Goal: Task Accomplishment & Management: Complete application form

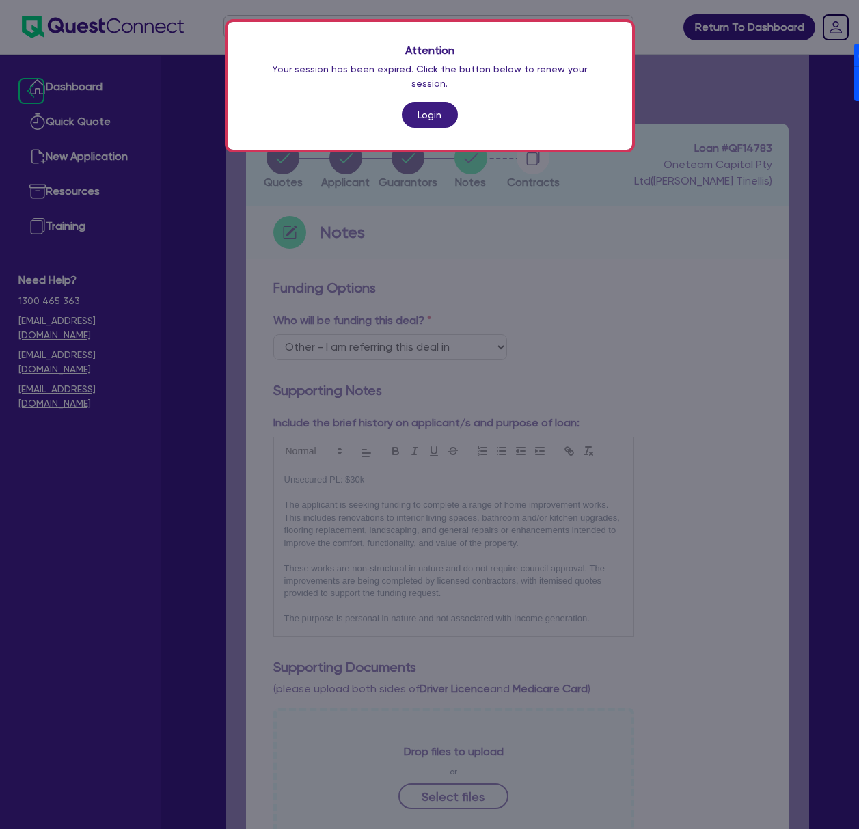
select select "Other"
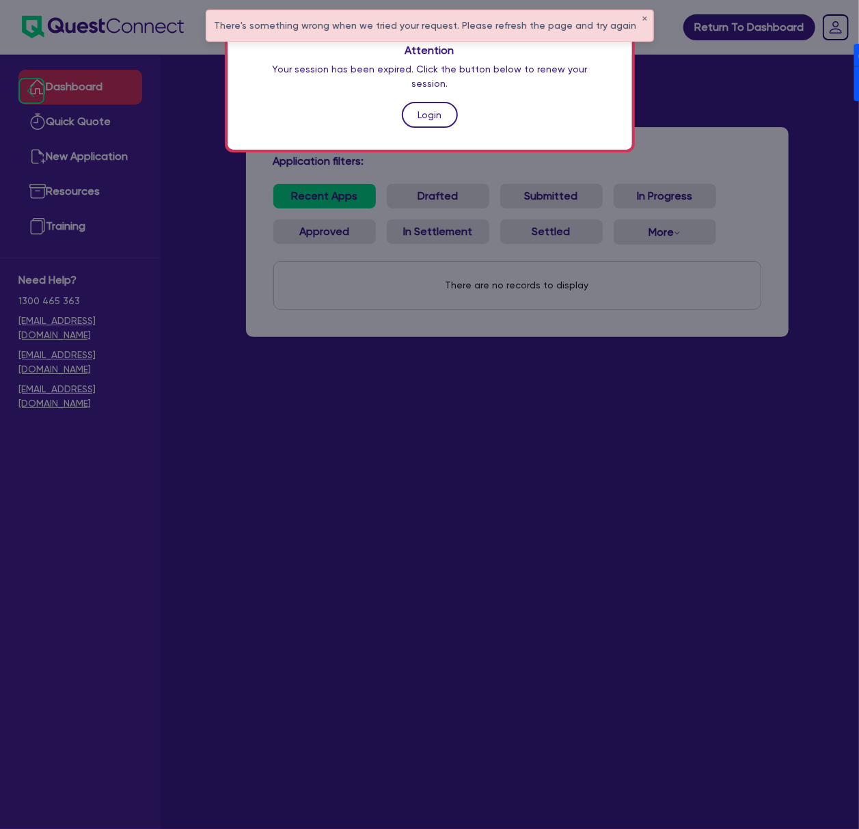
click at [432, 103] on link "Login" at bounding box center [430, 115] width 56 height 26
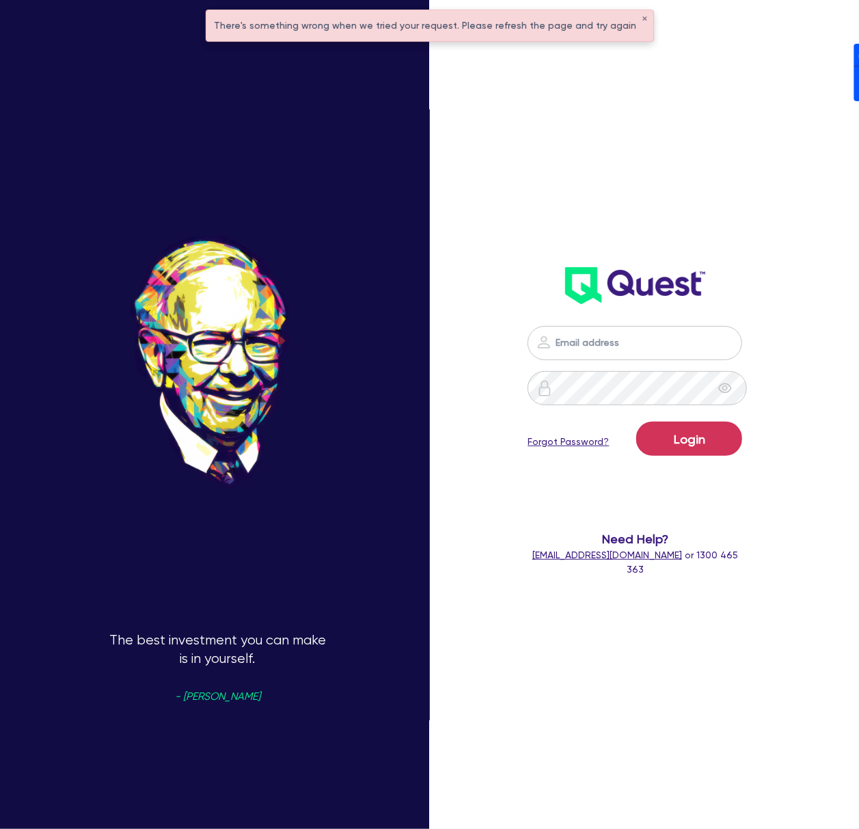
click at [655, 131] on div "Login Forgot Password? Need Help? help@quest.finance or 1300 465 363" at bounding box center [635, 279] width 242 height 623
click at [0, 828] on nordpass-portal at bounding box center [0, 829] width 0 height 0
type input "dean.tinellis@quest.finance"
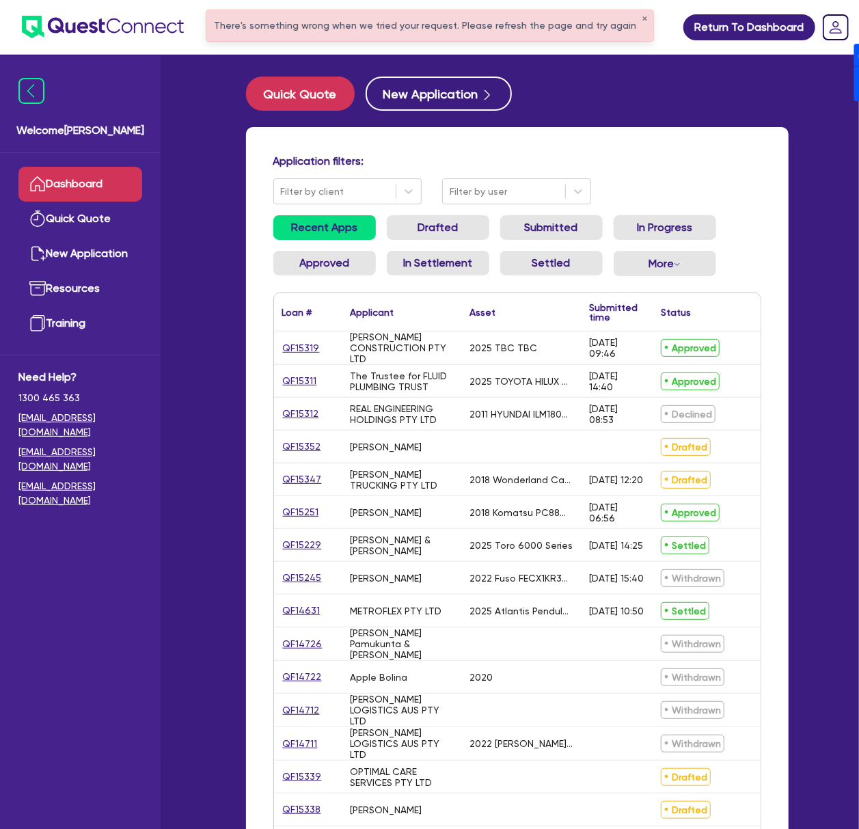
click at [629, 18] on div "There's something wrong when we tried your request. Please refresh the page and…" at bounding box center [429, 25] width 447 height 31
click at [638, 14] on div "There's something wrong when we tried your request. Please refresh the page and…" at bounding box center [429, 25] width 447 height 31
click at [642, 16] on button "✕" at bounding box center [644, 19] width 5 height 7
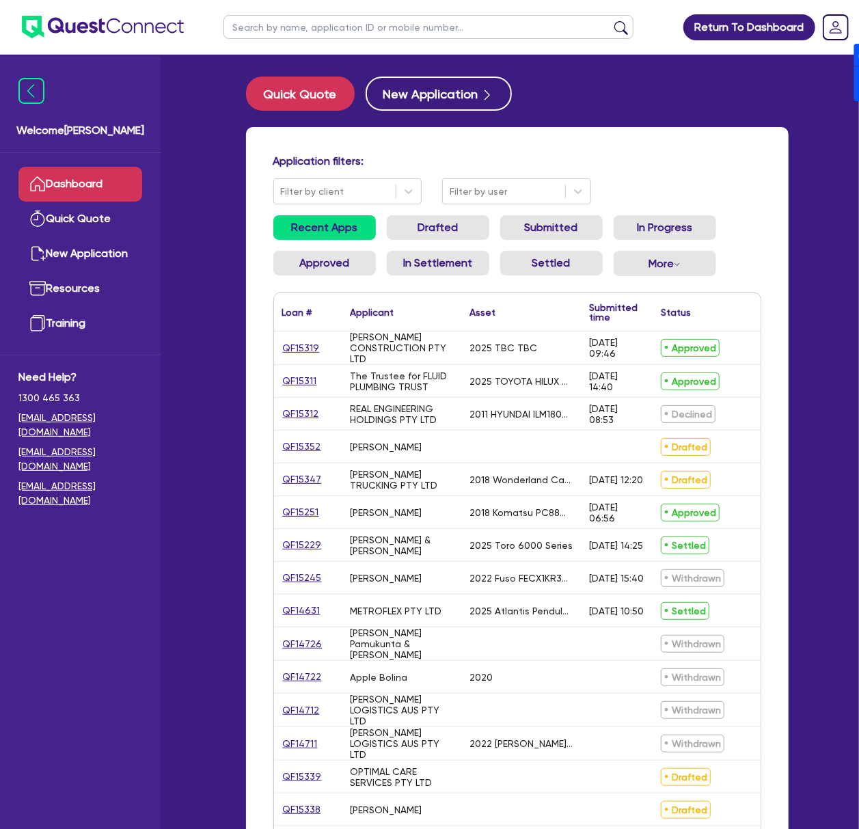
click at [451, 33] on input "text" at bounding box center [428, 27] width 410 height 24
type input "Arminder"
click at [610, 21] on button "submit" at bounding box center [621, 30] width 22 height 19
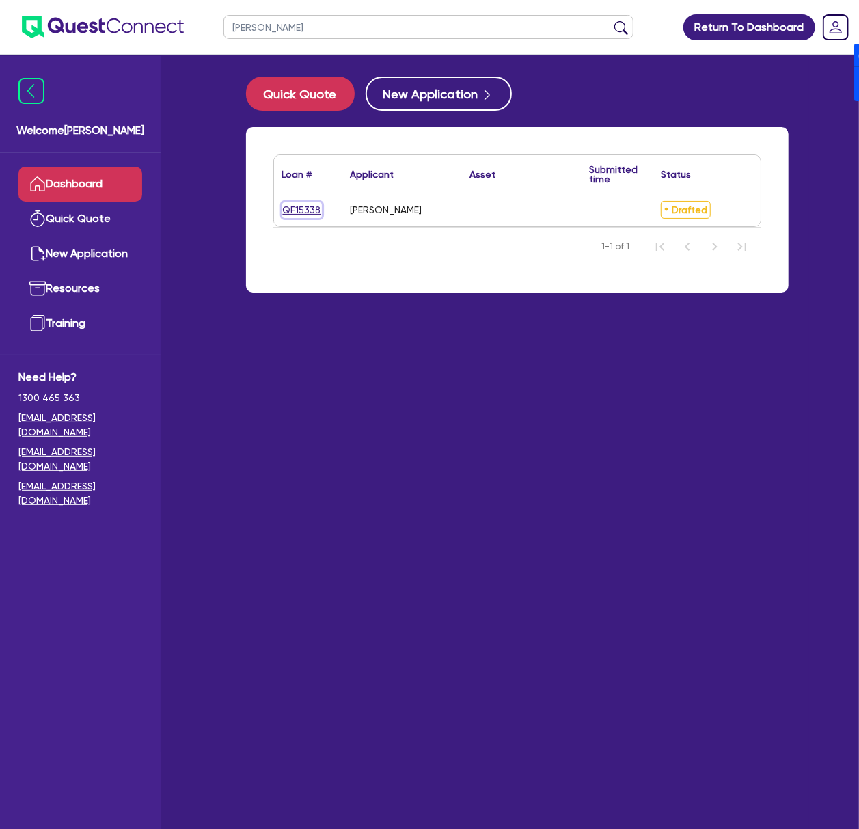
click at [302, 211] on link "QF15338" at bounding box center [302, 210] width 40 height 16
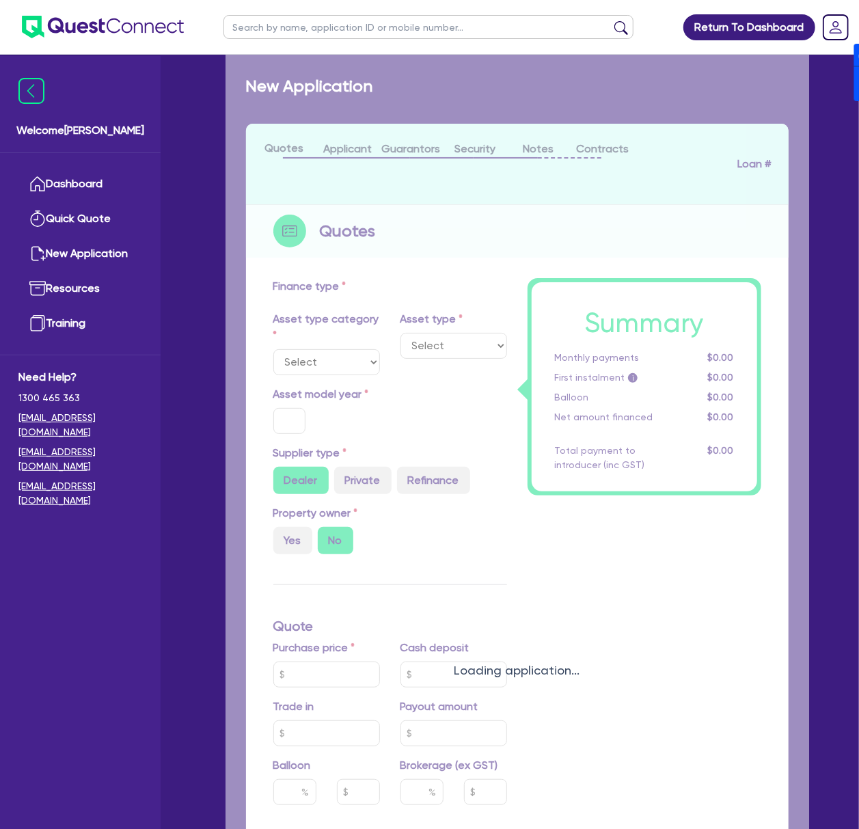
type input "100,000"
type input "4"
type input "4,026.18"
type input "17"
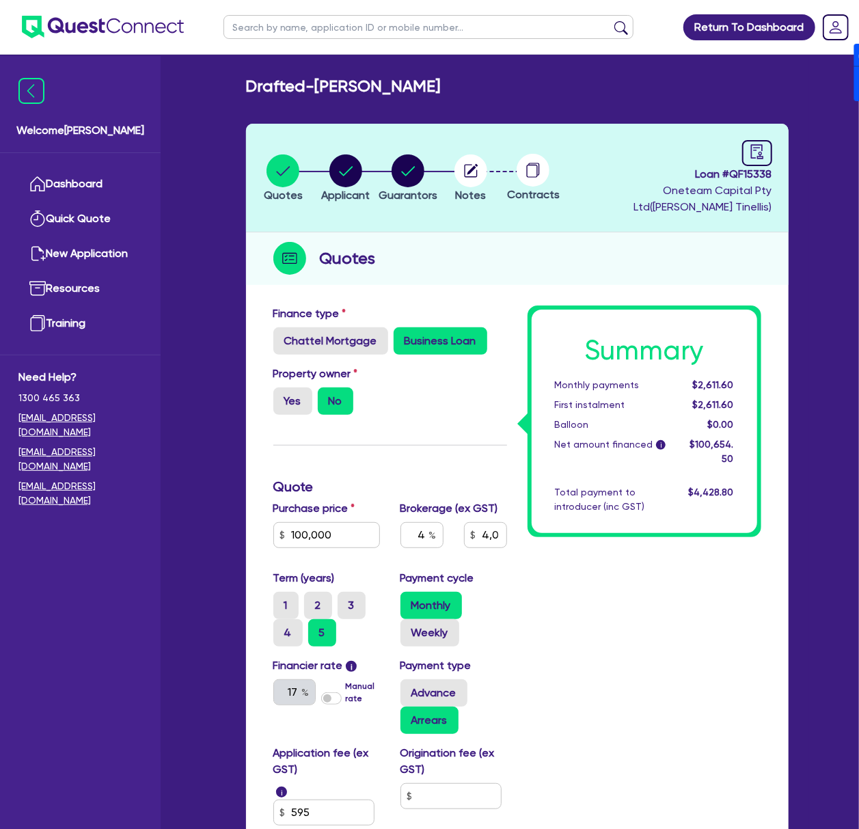
click at [757, 171] on span "Loan # QF15338" at bounding box center [670, 174] width 204 height 16
click at [757, 170] on span "Loan # QF15338" at bounding box center [670, 174] width 204 height 16
copy span "QF15338"
click at [355, 184] on circle "button" at bounding box center [345, 170] width 33 height 33
select select "SOLE_TRADER"
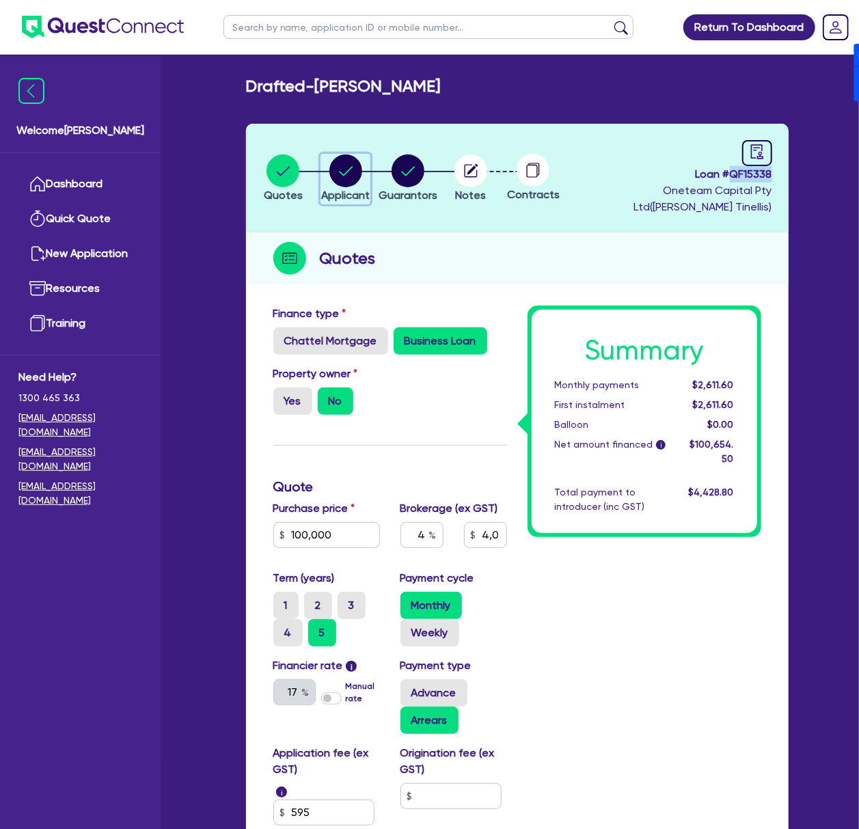
select select "ACCOMODATION_FOOD"
select select "HOTELS"
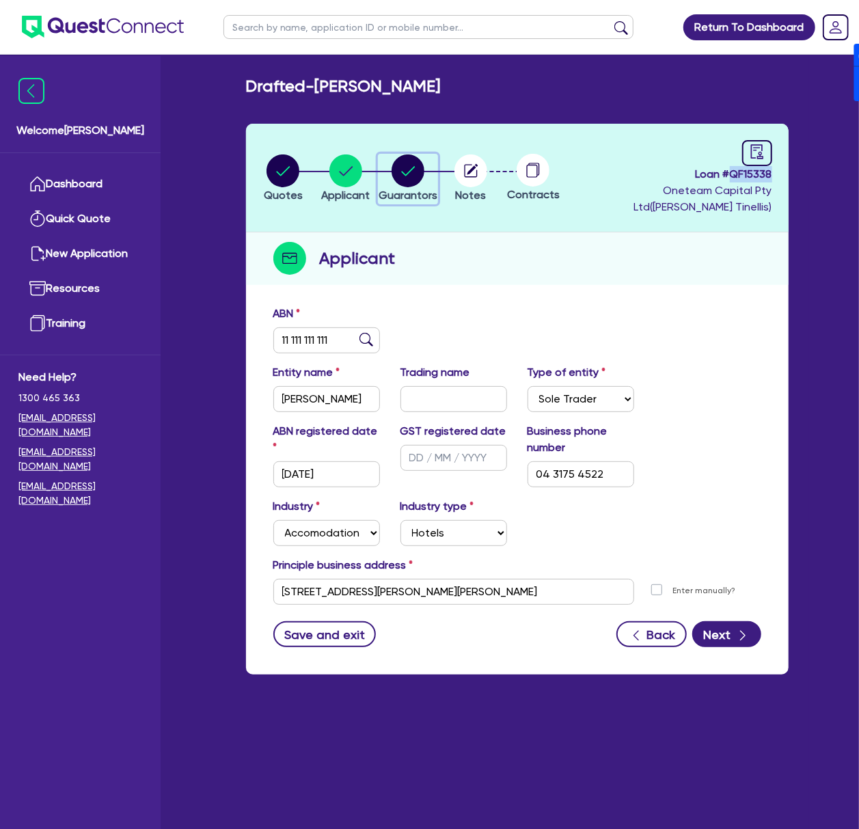
click at [424, 164] on circle "button" at bounding box center [408, 170] width 33 height 33
select select "MR"
select select "NSW"
select select "SINGLE"
select select "CASH"
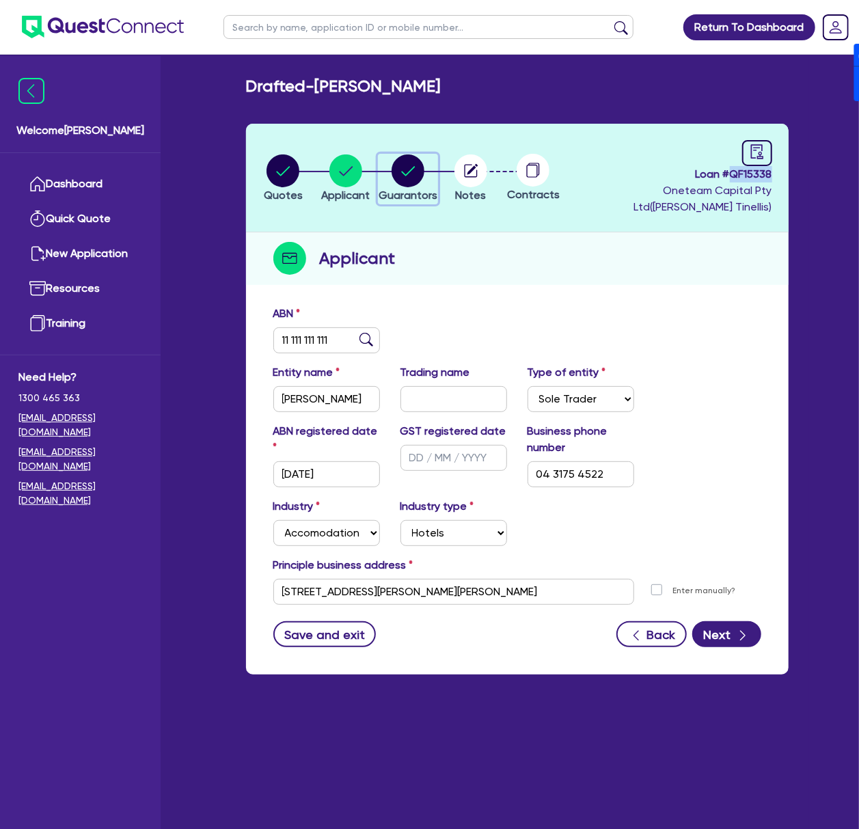
select select "OTHER"
select select "CREDIT_CARD"
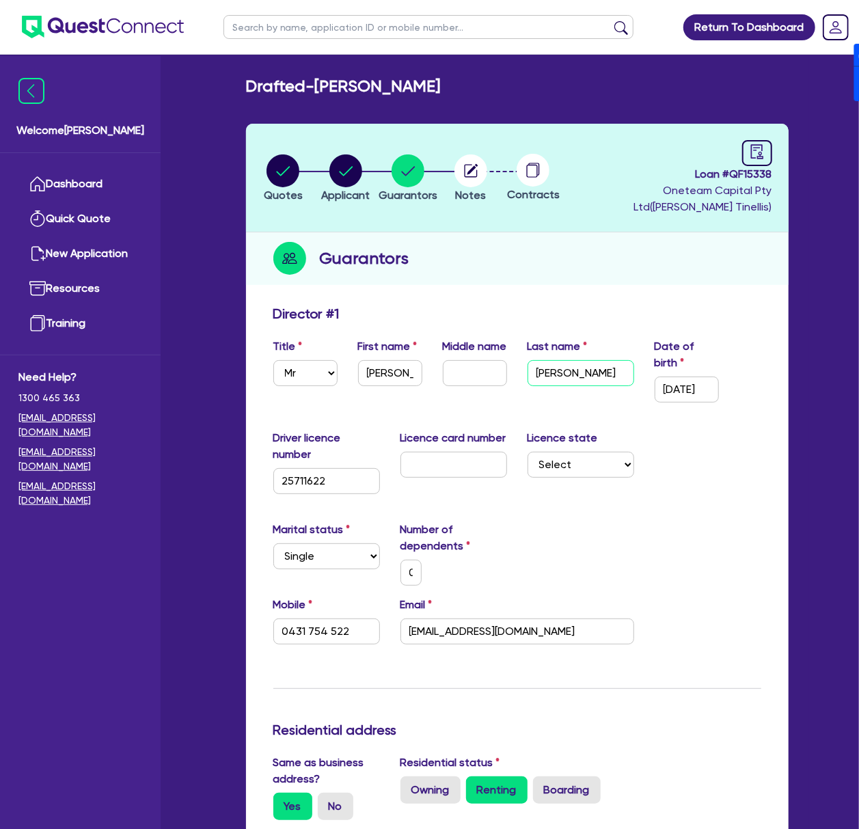
click at [575, 369] on input "Khangura" at bounding box center [581, 373] width 107 height 26
click at [575, 368] on input "Khangura" at bounding box center [581, 373] width 107 height 26
click at [360, 25] on input "text" at bounding box center [428, 27] width 410 height 24
type input "Suresh"
click button "submit" at bounding box center [621, 30] width 22 height 19
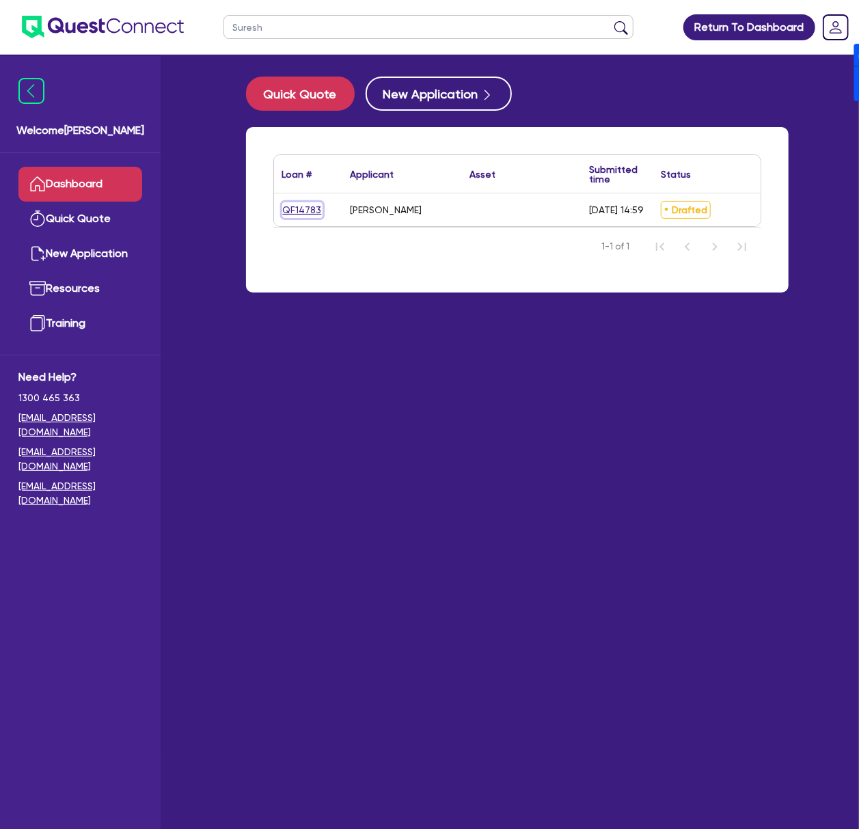
click at [299, 209] on link "QF14783" at bounding box center [302, 210] width 40 height 16
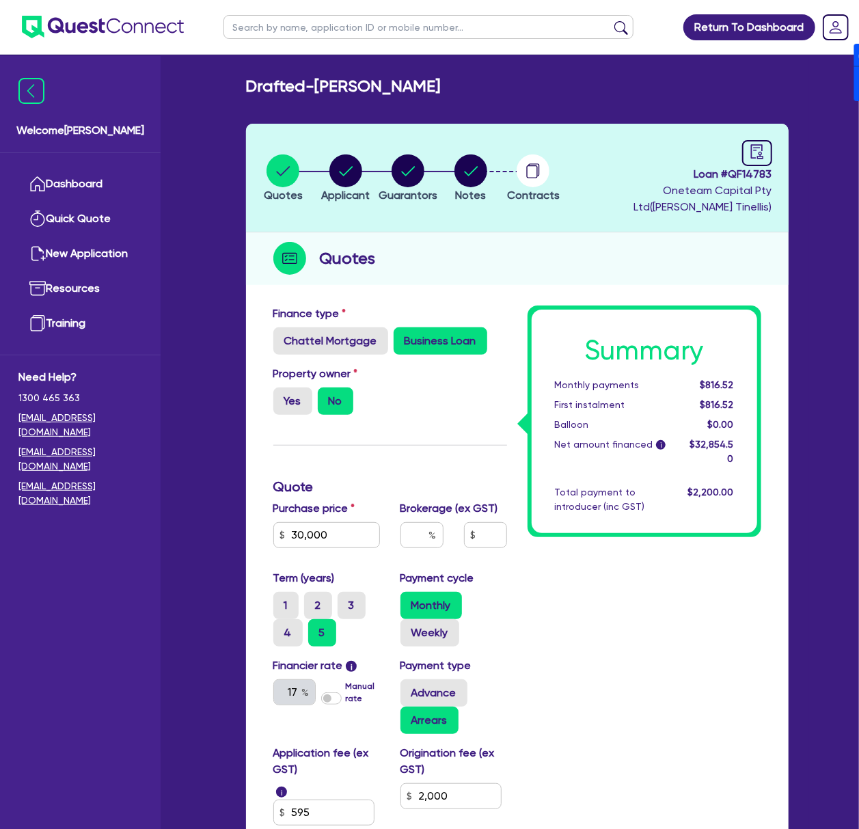
click at [766, 173] on span "Loan # QF14783" at bounding box center [670, 174] width 204 height 16
copy span "QF14783"
click at [362, 31] on input "text" at bounding box center [428, 27] width 410 height 24
type input "Mathew Curni"
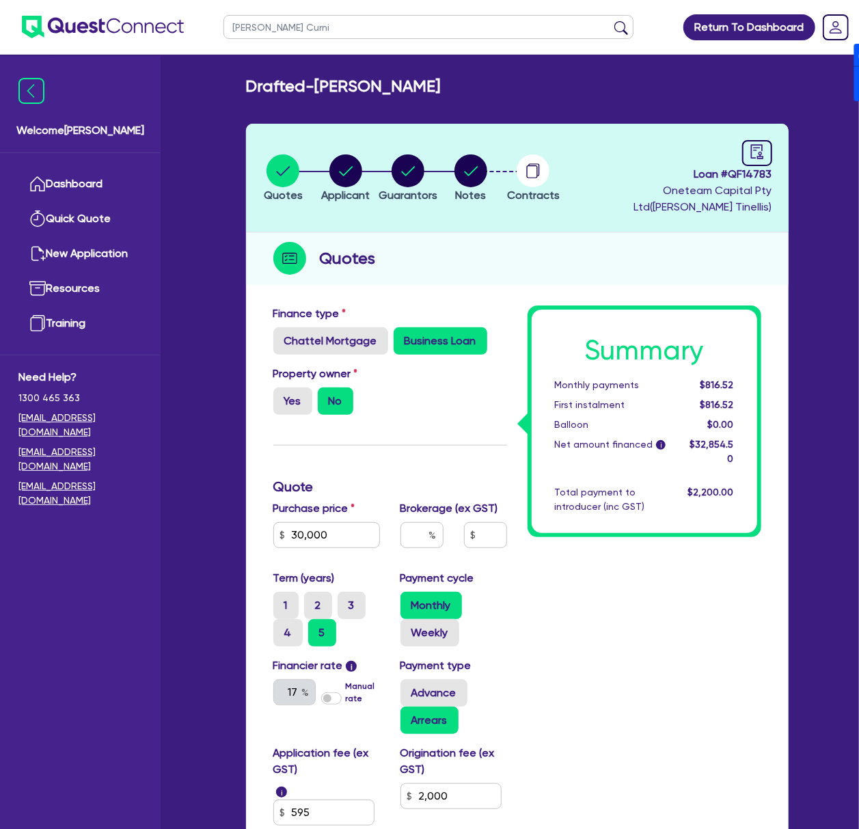
click button "submit" at bounding box center [621, 30] width 22 height 19
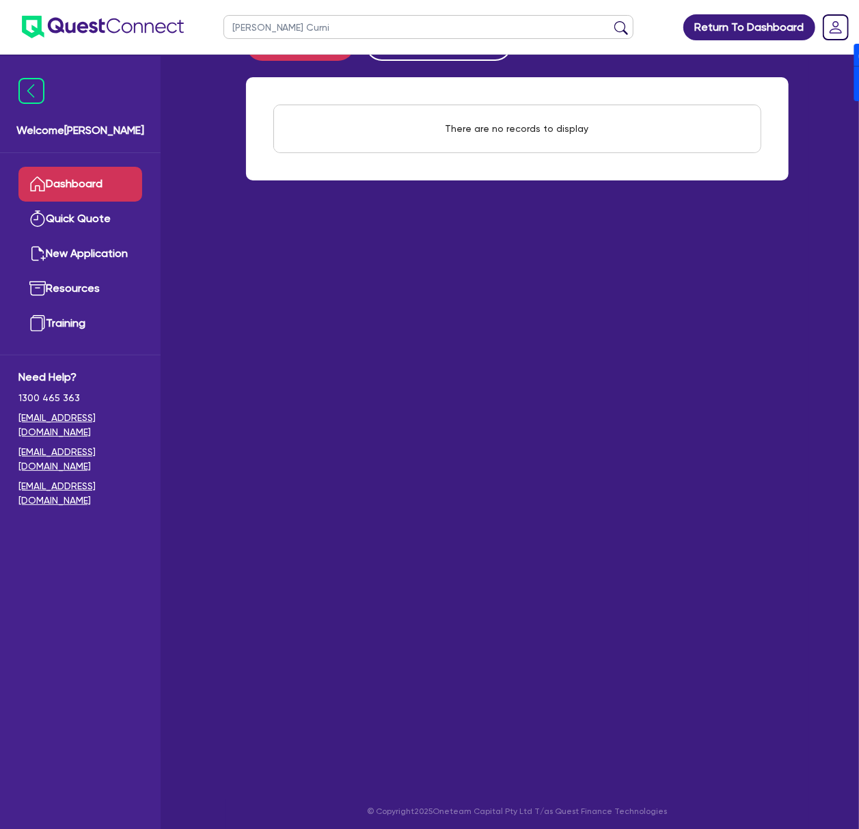
scroll to position [55, 0]
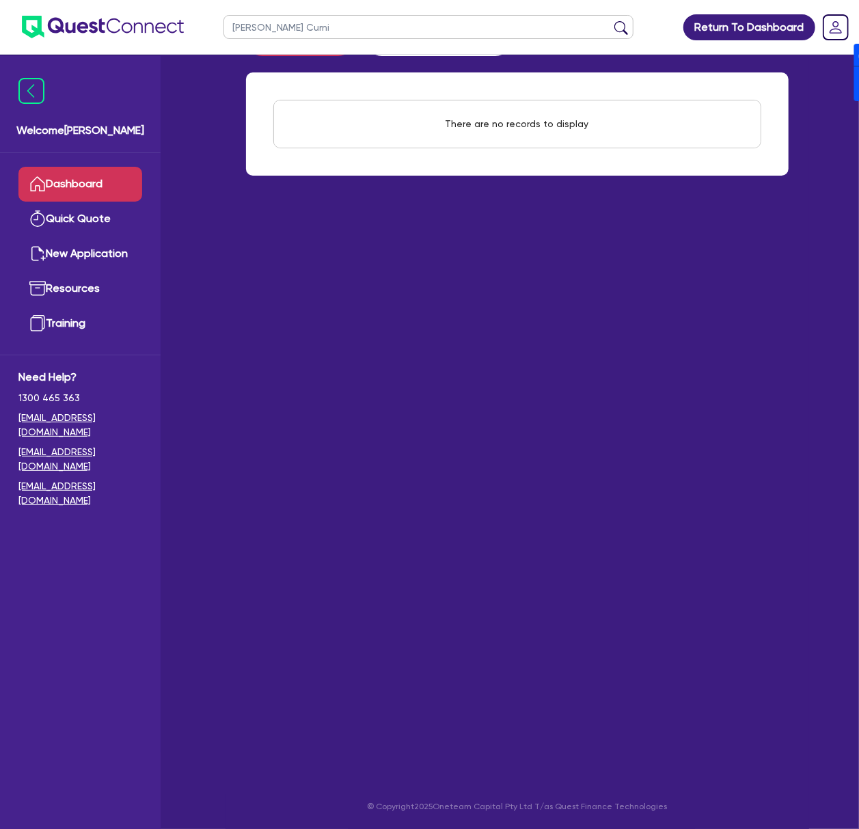
click at [56, 178] on link "Dashboard" at bounding box center [80, 184] width 124 height 35
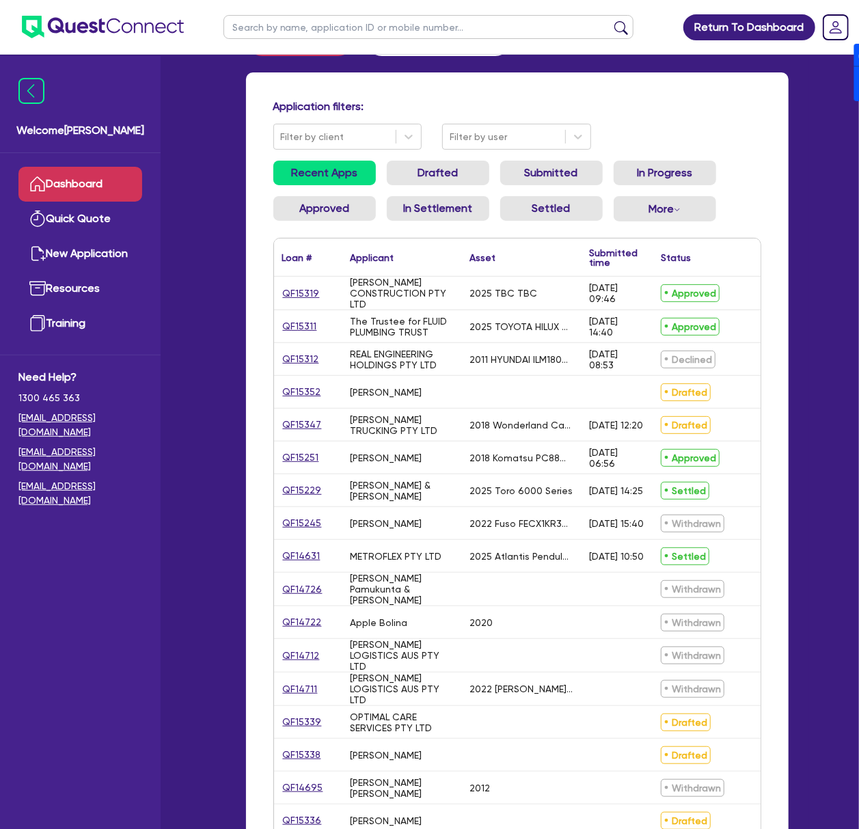
click at [321, 391] on div "QF15352" at bounding box center [307, 392] width 51 height 16
click at [312, 392] on link "QF15352" at bounding box center [302, 392] width 40 height 16
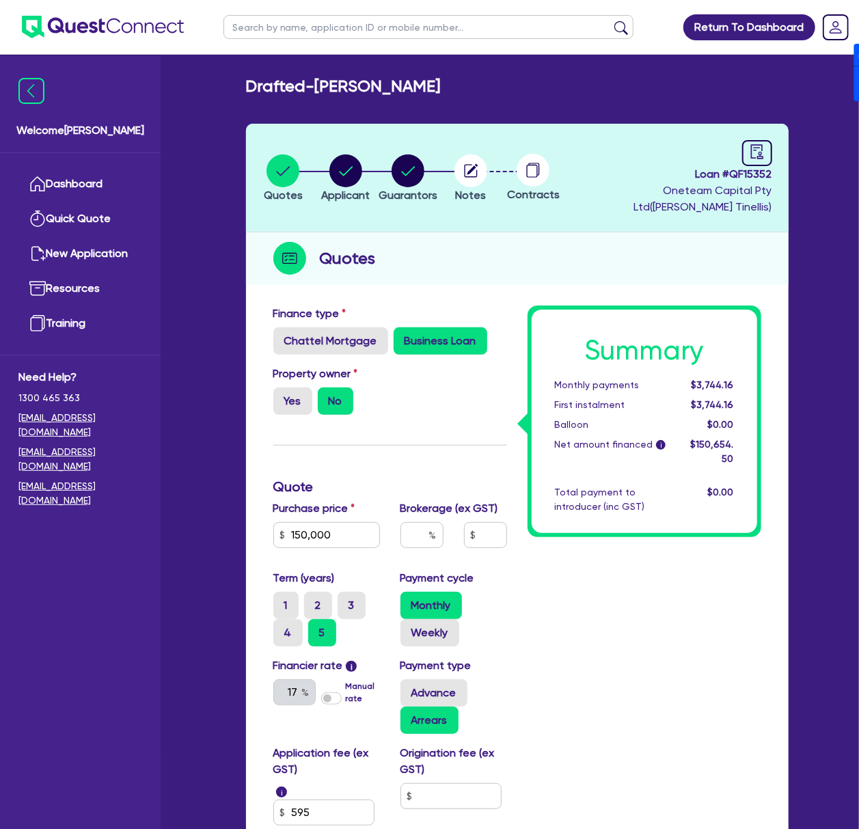
click at [761, 171] on span "Loan # QF15352" at bounding box center [670, 174] width 204 height 16
copy span "QF15352"
click at [66, 183] on link "Dashboard" at bounding box center [80, 184] width 124 height 35
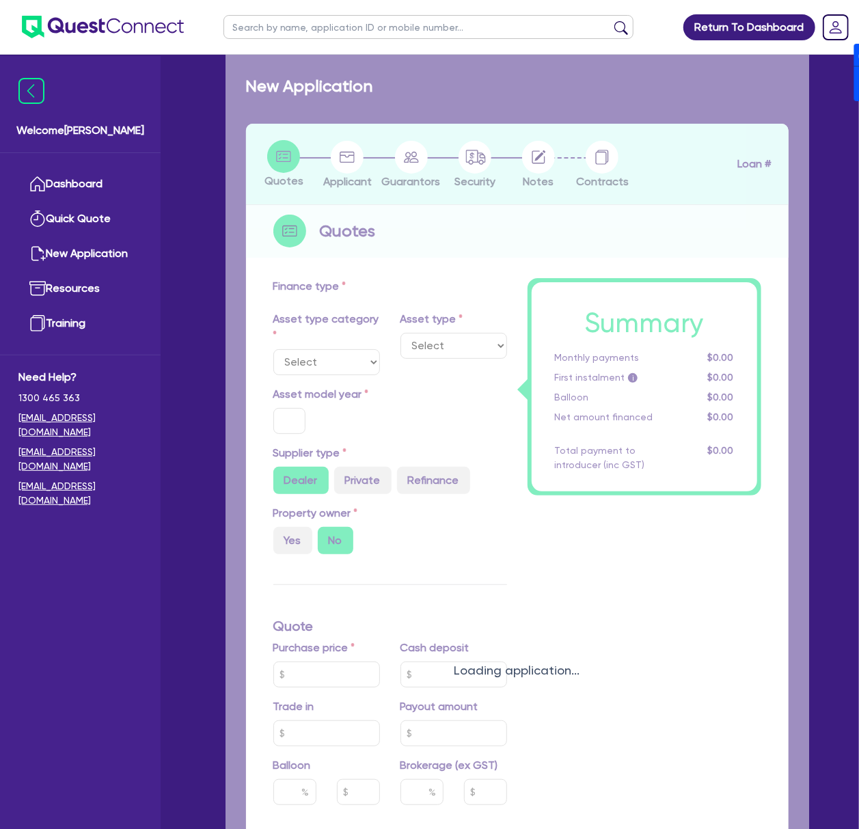
select select "PRIMARY_ASSETS"
type input "2025"
type input "25,000"
type input "13"
type input "3,250"
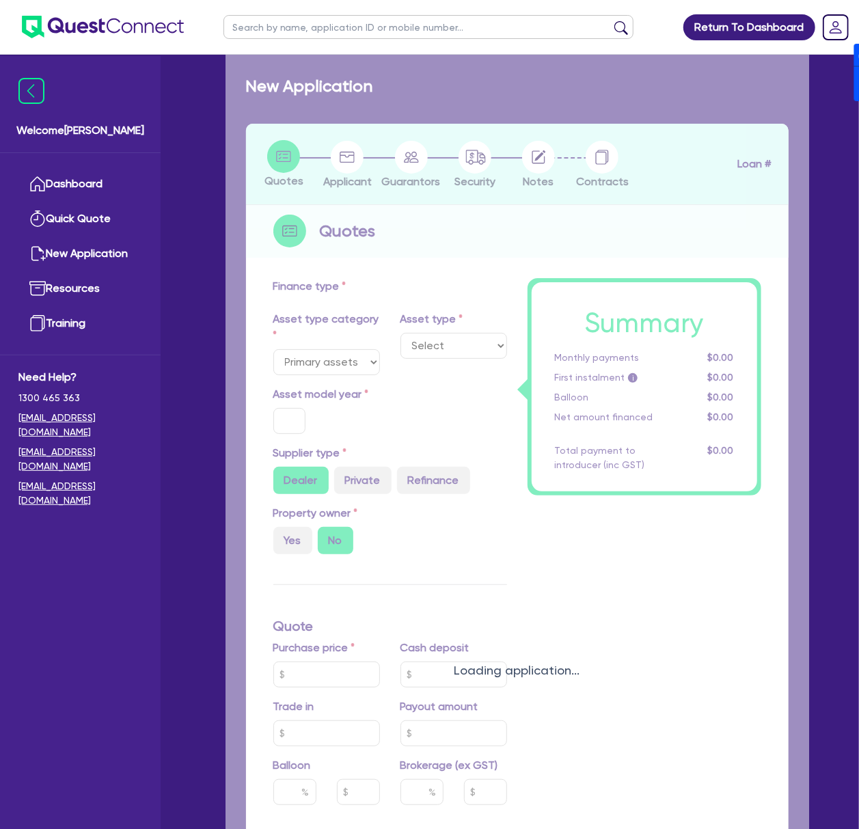
type input "17.95"
type input "1,200"
select select "TRAILERS"
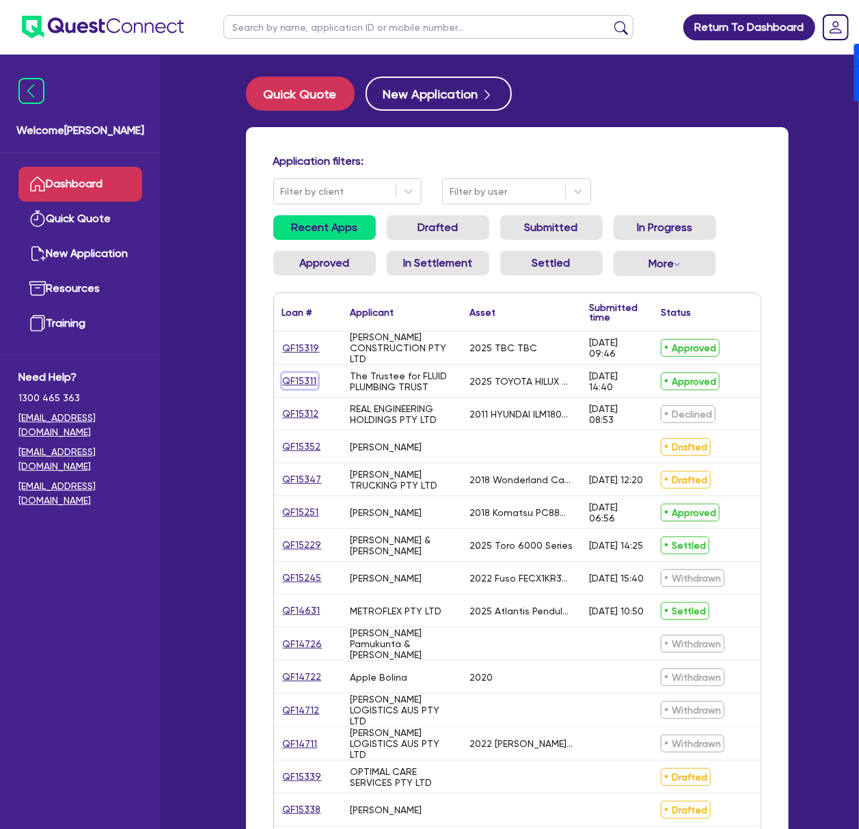
click at [295, 389] on link "QF15311" at bounding box center [300, 381] width 36 height 16
select select "CARS_AND_LIGHT_TRUCKS"
select select "PASSENGER_VEHICLES"
click at [285, 414] on link "QF15312" at bounding box center [301, 414] width 38 height 16
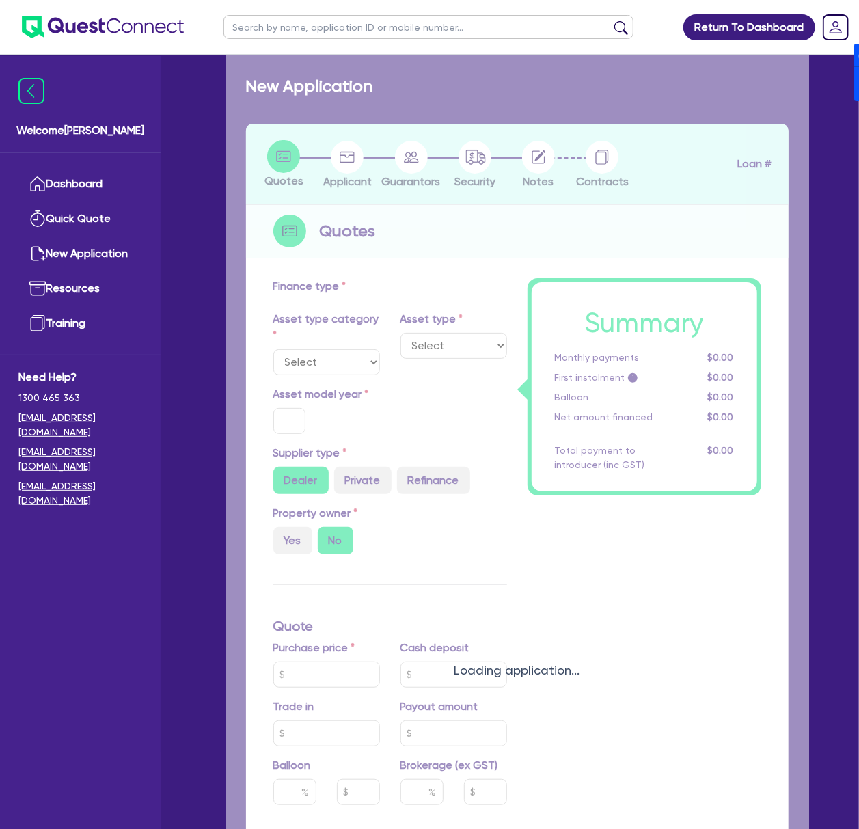
select select "SECONDARY_ASSETS"
type input "2011"
radio input "false"
radio input "true"
type input "70,000"
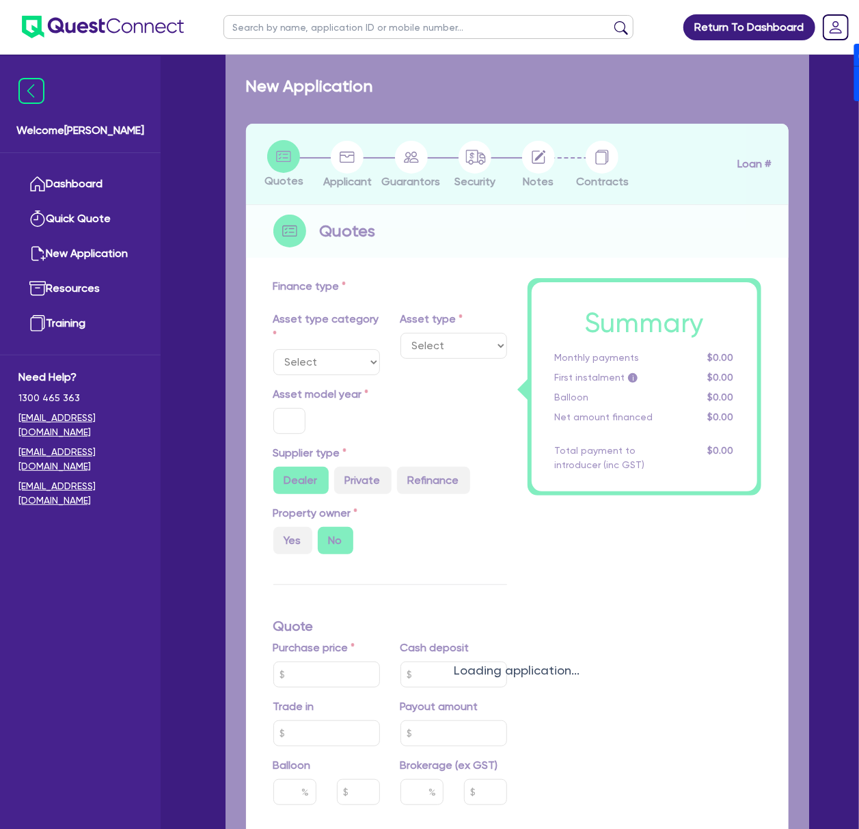
type input "5"
type input "3,500"
type input "17"
type input "2,500"
select select "CNC_AND_EDGE_BENDERS"
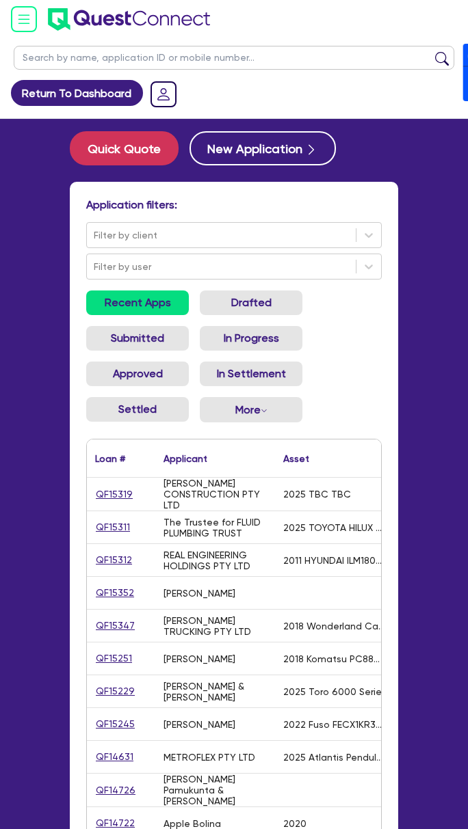
click at [167, 61] on input "text" at bounding box center [234, 58] width 440 height 24
type input "PERKY PANTRY"
click at [431, 51] on button "submit" at bounding box center [442, 60] width 22 height 19
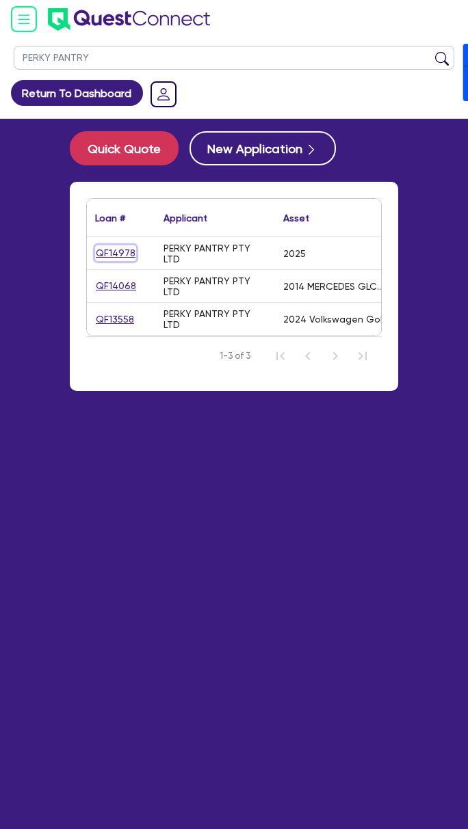
click at [123, 250] on link "QF14978" at bounding box center [115, 253] width 41 height 16
select select "CARS_AND_LIGHT_TRUCKS"
select select "PASSENGER_VEHICLES"
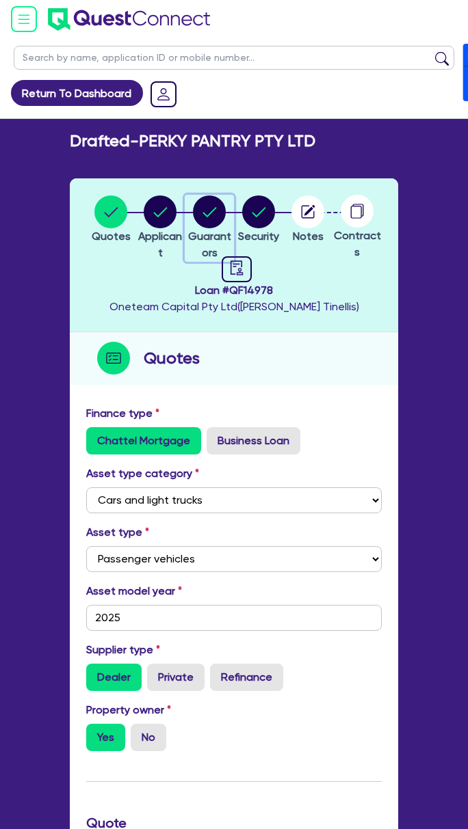
click at [209, 220] on circle "button" at bounding box center [209, 211] width 33 height 33
select select "MR"
select select "NSW"
select select "MARRIED"
select select "CASH"
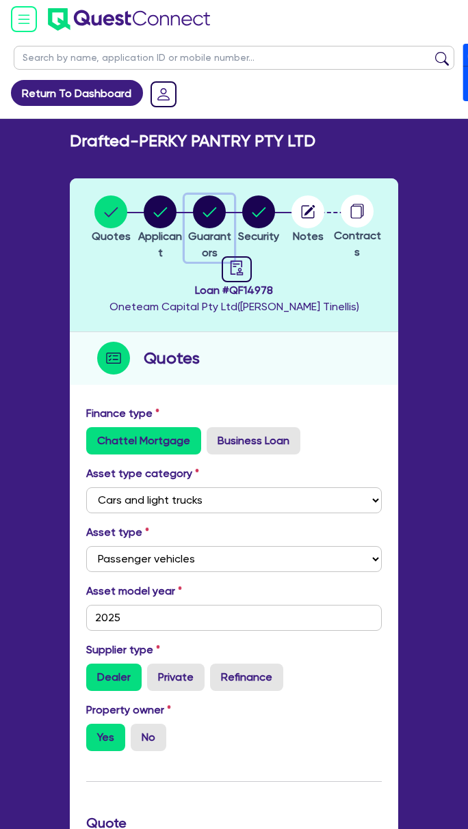
select select "PROPERTY"
select select "VEHICLE"
select select "EQUIPMENT"
select select "OTHER"
select select "HOUSEHOLD_PERSONAL"
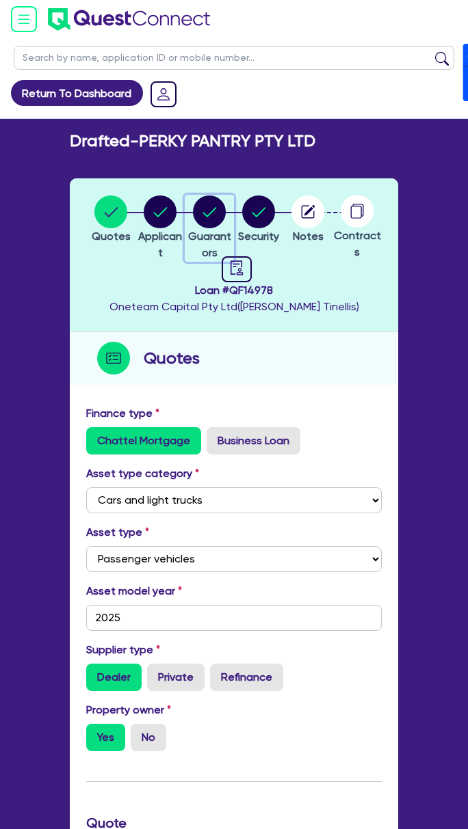
select select "MORTGAGE"
select select "VEHICLE_LOAN"
select select "MRS"
select select "NSW"
select select "MARRIED"
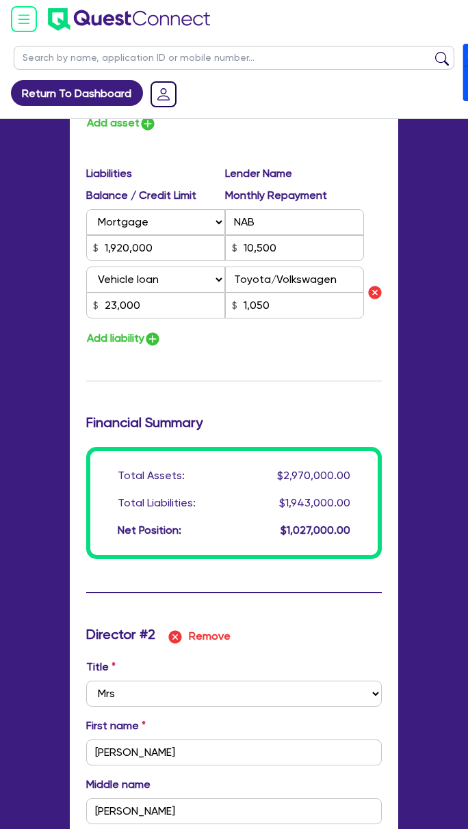
scroll to position [3102, 0]
